Goal: Task Accomplishment & Management: Use online tool/utility

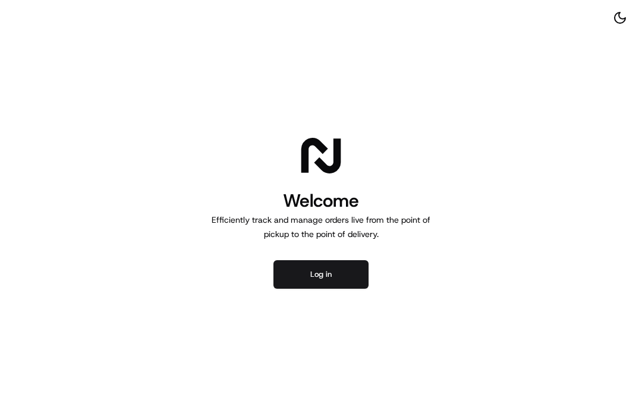
click at [301, 288] on button "Log in" at bounding box center [320, 274] width 95 height 29
click at [332, 272] on button "Log in" at bounding box center [320, 274] width 95 height 29
